Goal: Task Accomplishment & Management: Manage account settings

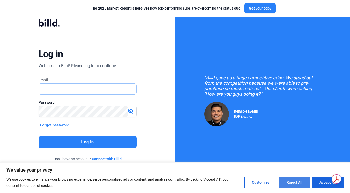
type input "[PERSON_NAME][EMAIL_ADDRESS][DOMAIN_NAME]"
click at [293, 181] on button "Reject All" at bounding box center [294, 182] width 31 height 11
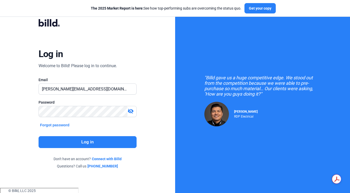
click at [113, 144] on button "Log in" at bounding box center [88, 142] width 98 height 12
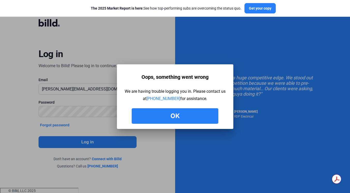
click at [168, 119] on button "Ok" at bounding box center [175, 116] width 87 height 16
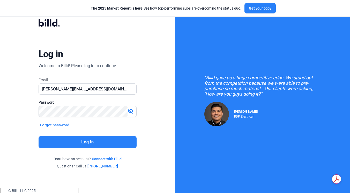
click at [99, 141] on button "Log in" at bounding box center [88, 142] width 98 height 12
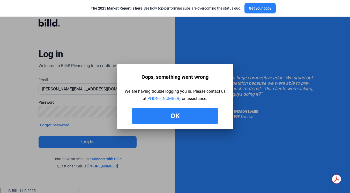
click at [155, 112] on button "Ok" at bounding box center [175, 116] width 87 height 16
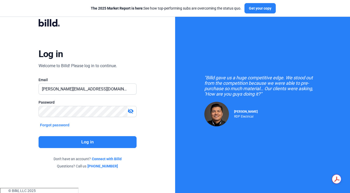
click at [130, 111] on mat-icon "visibility_off" at bounding box center [130, 111] width 6 height 6
click at [105, 94] on input "[PERSON_NAME][EMAIL_ADDRESS][DOMAIN_NAME]" at bounding box center [85, 89] width 92 height 11
click at [105, 94] on input "[PERSON_NAME][EMAIL_ADDRESS][DOMAIN_NAME]" at bounding box center [87, 89] width 97 height 11
paste input "[PERSON_NAME]+[PERSON_NAME]"
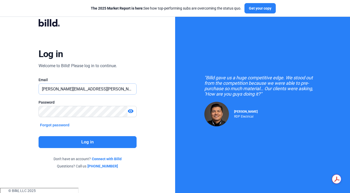
click at [50, 90] on input "[PERSON_NAME][EMAIL_ADDRESS][PERSON_NAME][DOMAIN_NAME]" at bounding box center [87, 89] width 97 height 11
click at [51, 90] on input "[PERSON_NAME][EMAIL_ADDRESS][PERSON_NAME][DOMAIN_NAME]" at bounding box center [87, 89] width 97 height 11
type input "[PERSON_NAME][EMAIL_ADDRESS][PERSON_NAME][DOMAIN_NAME]"
click at [23, 133] on div "Log in Welcome to Billd! Please log in to continue. Email [PERSON_NAME][EMAIL_A…" at bounding box center [87, 94] width 175 height 188
click at [67, 142] on button "Log in" at bounding box center [88, 142] width 98 height 12
